Goal: Transaction & Acquisition: Register for event/course

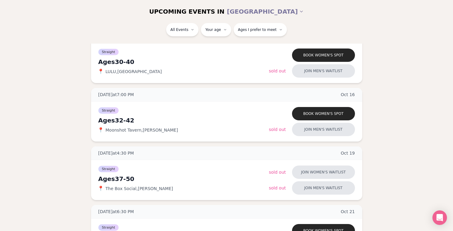
scroll to position [738, 0]
